Goal: Information Seeking & Learning: Learn about a topic

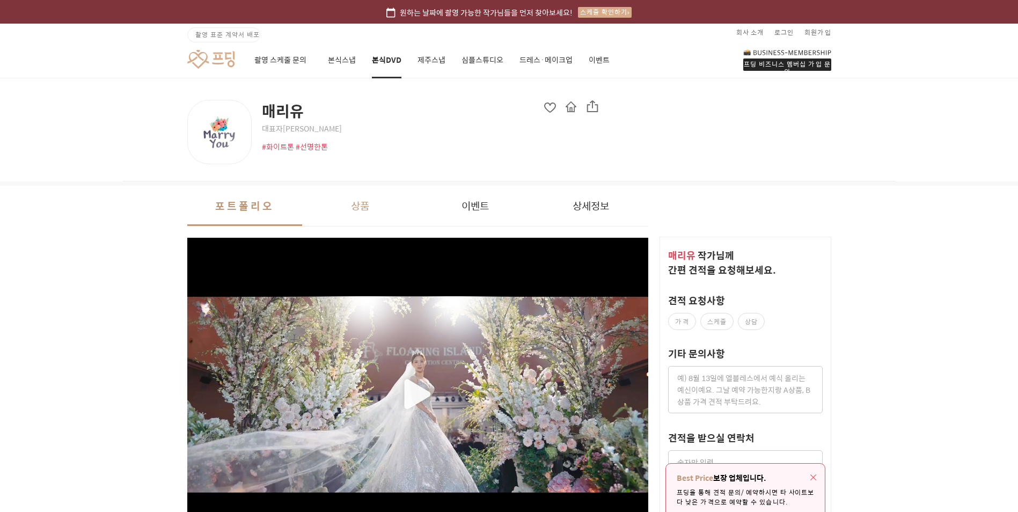
click at [361, 199] on button "상품" at bounding box center [359, 206] width 115 height 40
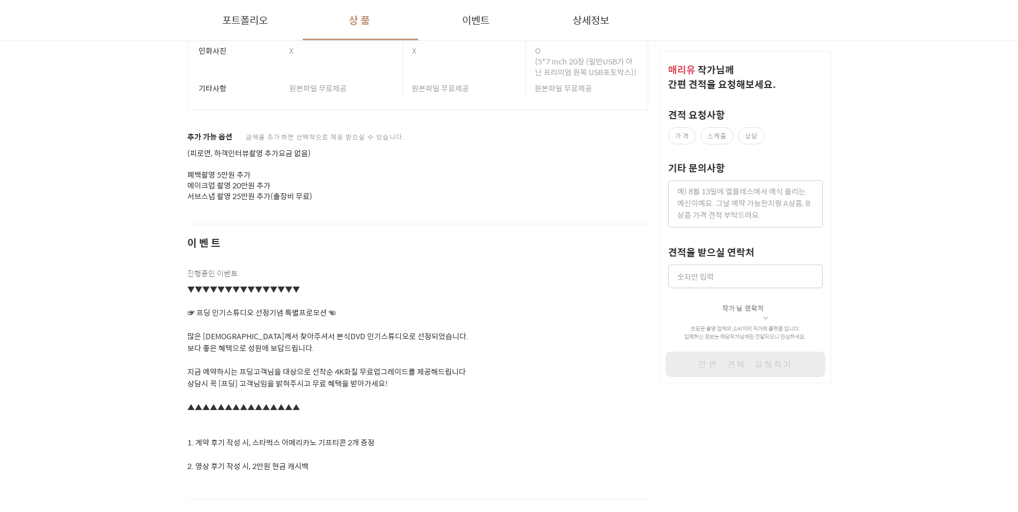
scroll to position [1350, 0]
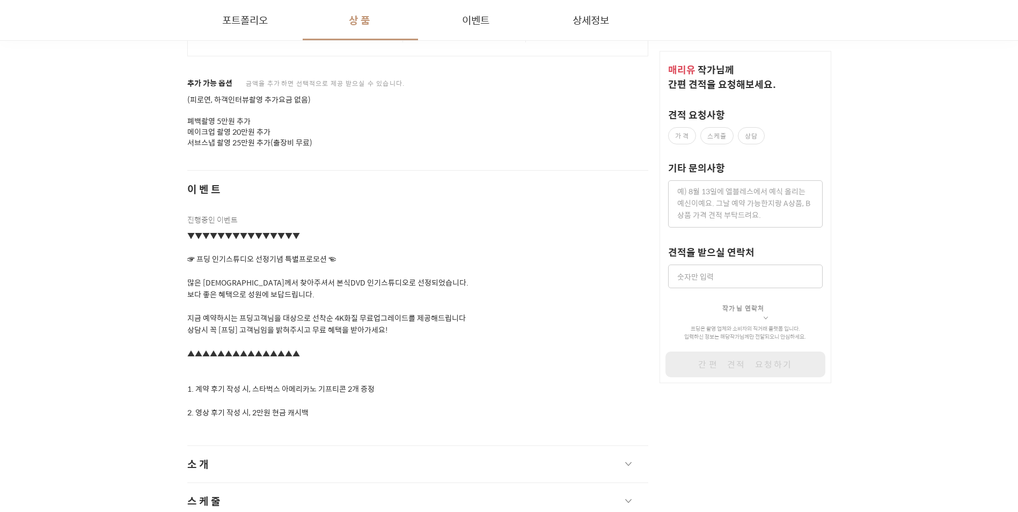
click at [243, 135] on p "(피로연, 하객인터뷰촬영 추가요금 없음) 폐백촬영 5만원 추가 메이크업 촬영 20만원 추가 서브스냅 촬영 25만원 추가(출장비 무료)" at bounding box center [417, 121] width 461 height 54
drag, startPoint x: 243, startPoint y: 135, endPoint x: 296, endPoint y: 141, distance: 52.9
click at [311, 140] on p "(피로연, 하객인터뷰촬영 추가요금 없음) 폐백촬영 5만원 추가 메이크업 촬영 20만원 추가 서브스냅 촬영 25만원 추가(출장비 무료)" at bounding box center [417, 121] width 461 height 54
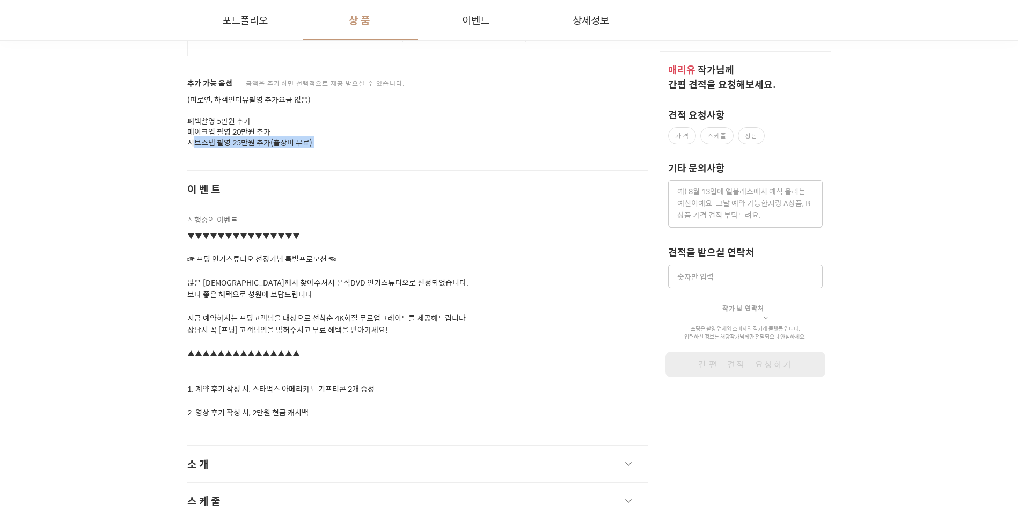
click at [248, 141] on p "(피로연, 하객인터뷰촬영 추가요금 없음) 폐백촬영 5만원 추가 메이크업 촬영 20만원 추가 서브스냅 촬영 25만원 추가(출장비 무료)" at bounding box center [417, 121] width 461 height 54
drag, startPoint x: 329, startPoint y: 126, endPoint x: 148, endPoint y: 78, distance: 188.0
drag, startPoint x: 148, startPoint y: 78, endPoint x: 141, endPoint y: 142, distance: 64.2
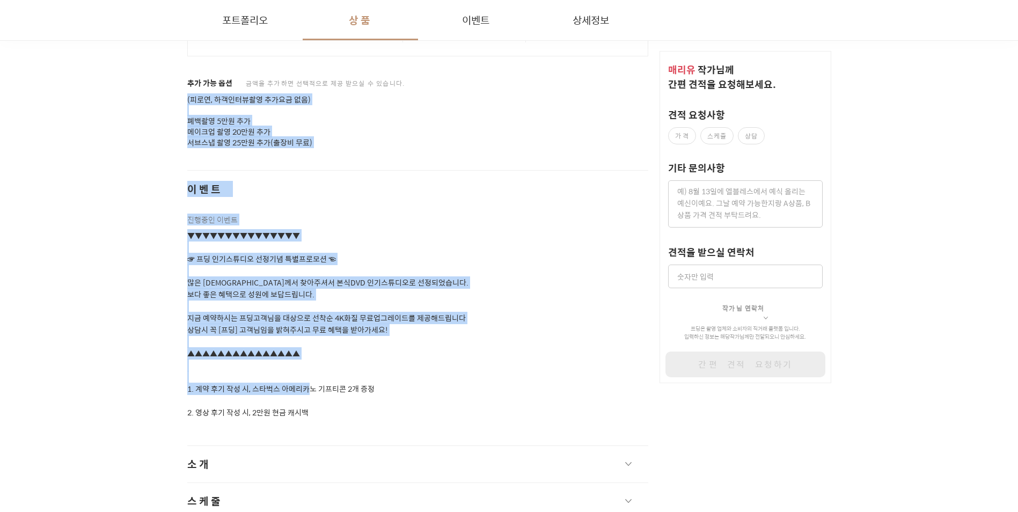
drag, startPoint x: 155, startPoint y: 83, endPoint x: 132, endPoint y: 407, distance: 325.3
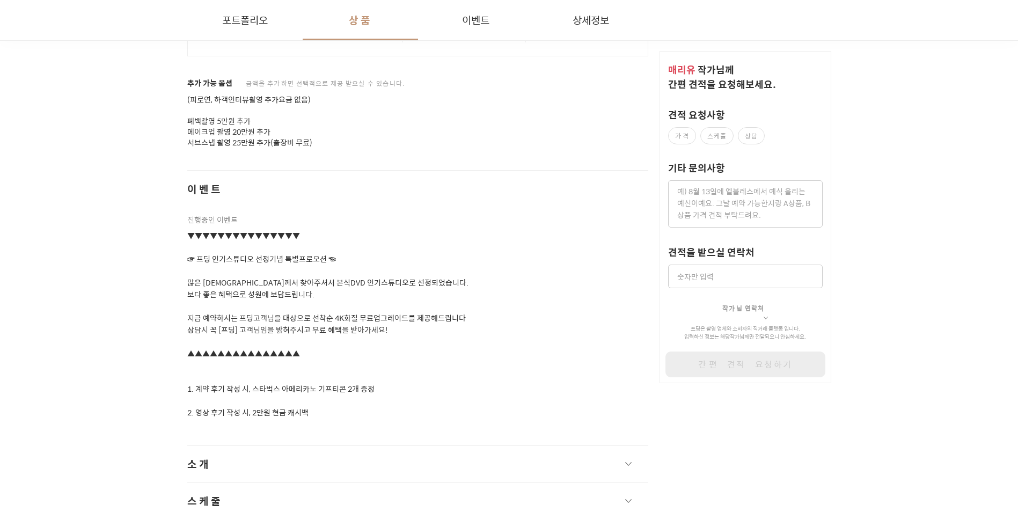
click at [533, 200] on div "이벤트 진행중인 이벤트 ▼▼▼▼▼▼▼▼▼▼▼▼▼▼▼ ☞ 프딩 인기스튜디오 선정기념 특별프로모션 ☜ 많은 [DEMOGRAPHIC_DATA]께서 …" at bounding box center [417, 294] width 461 height 248
